Goal: Task Accomplishment & Management: Manage account settings

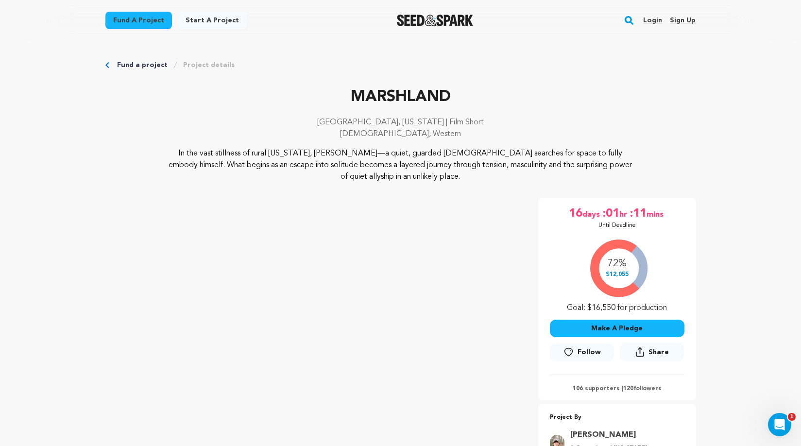
click at [654, 24] on link "Login" at bounding box center [652, 21] width 19 height 16
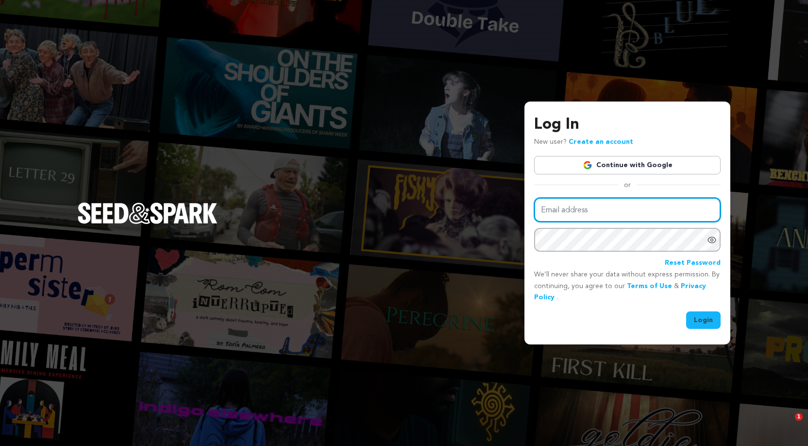
type input "[EMAIL_ADDRESS][DOMAIN_NAME]"
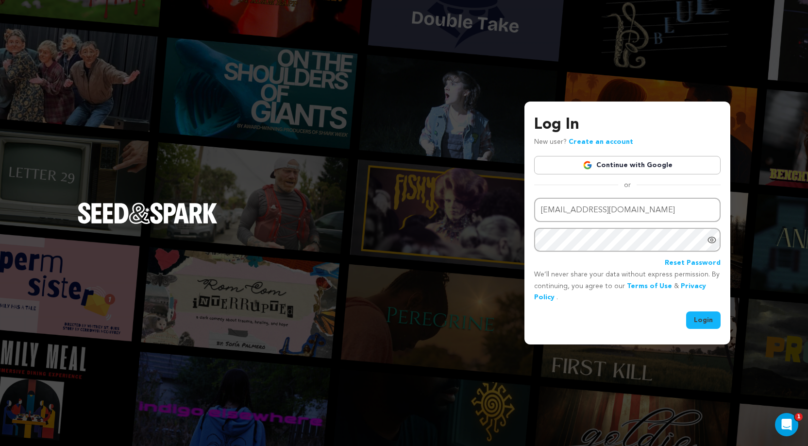
click at [710, 313] on button "Login" at bounding box center [703, 319] width 34 height 17
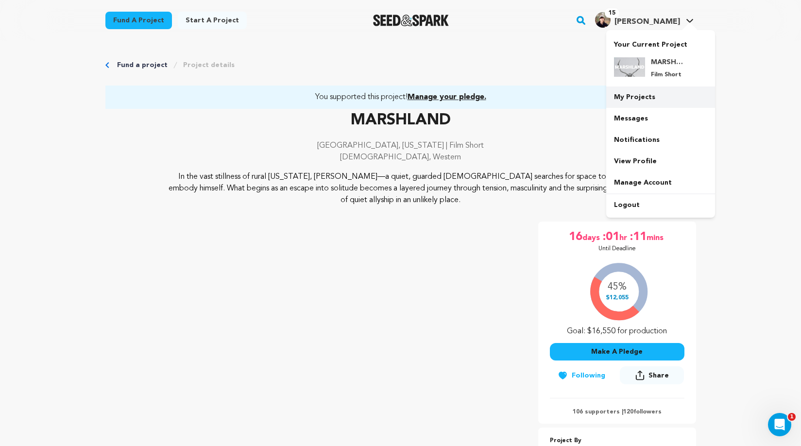
click at [637, 97] on link "My Projects" at bounding box center [660, 96] width 109 height 21
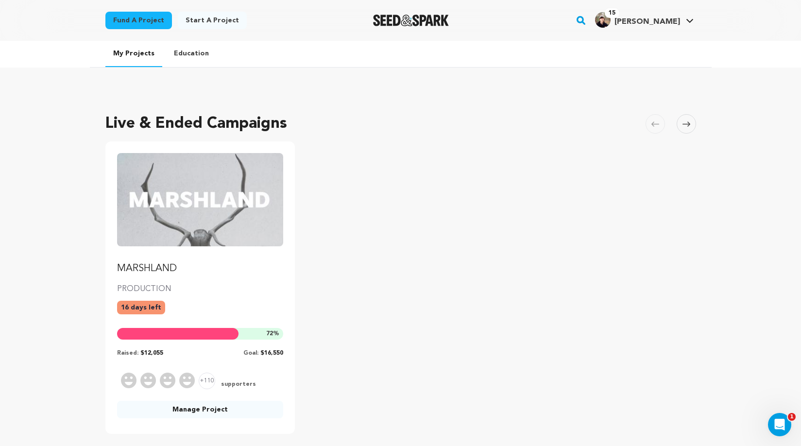
click at [235, 196] on img "Fund MARSHLAND" at bounding box center [200, 199] width 167 height 93
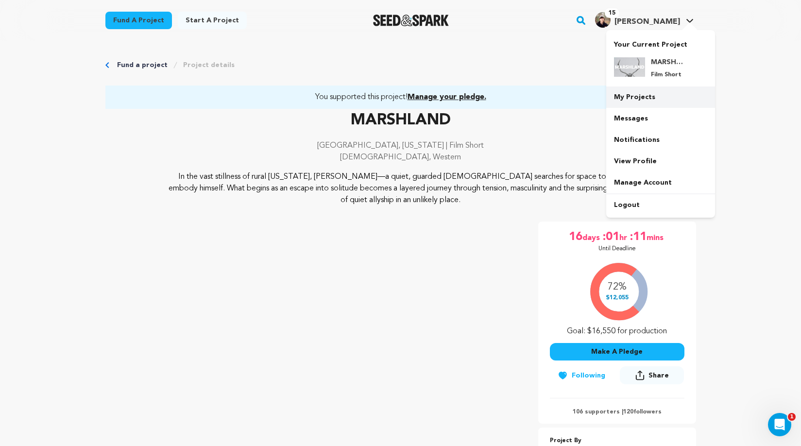
click at [638, 96] on link "My Projects" at bounding box center [660, 96] width 109 height 21
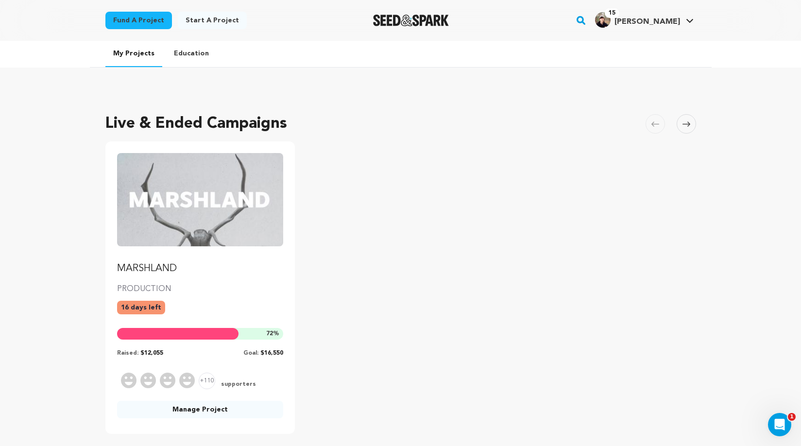
click at [193, 414] on link "Manage Project" at bounding box center [200, 409] width 167 height 17
